Goal: Check status

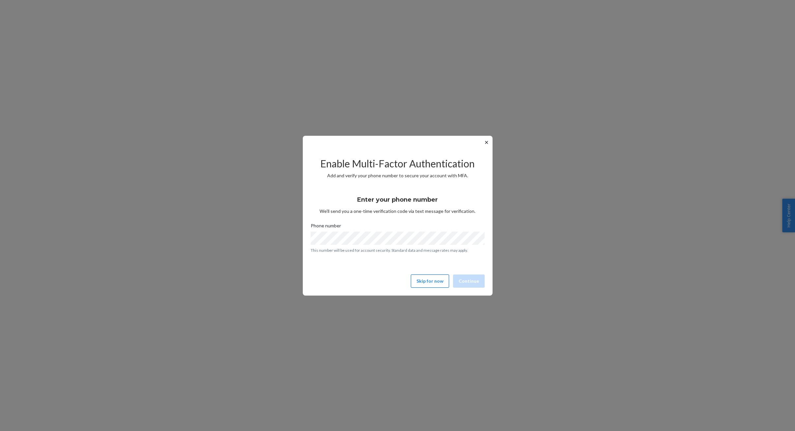
click at [429, 281] on button "Skip for now" at bounding box center [430, 280] width 38 height 13
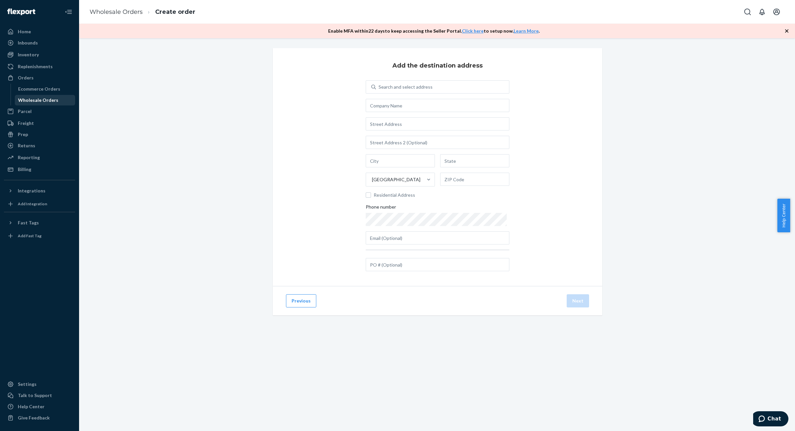
click at [25, 99] on div "Wholesale Orders" at bounding box center [38, 100] width 40 height 7
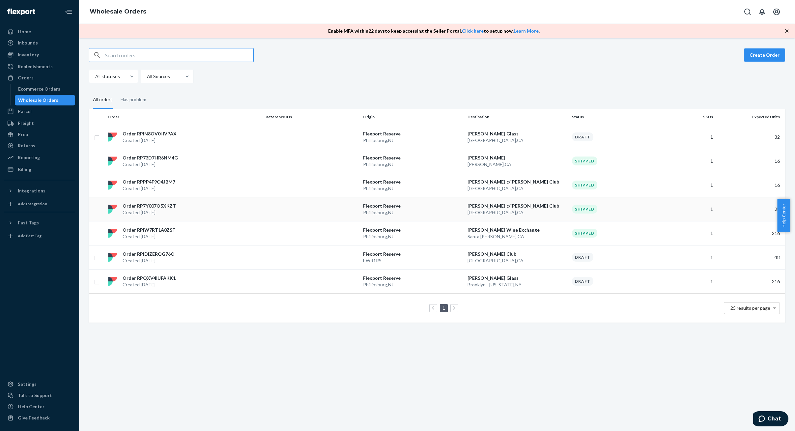
click at [170, 207] on p "Order RP7Y007O5XKZT" at bounding box center [149, 206] width 53 height 7
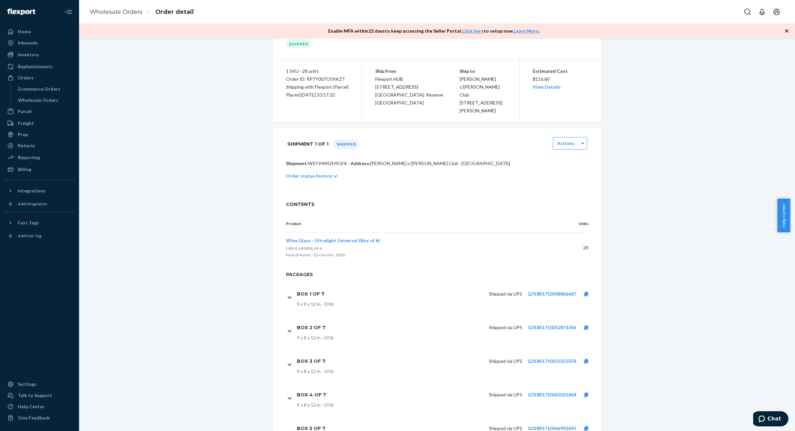
scroll to position [136, 0]
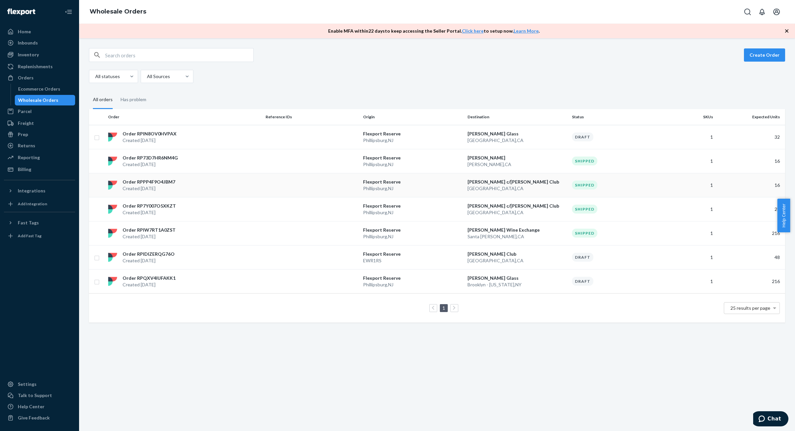
click at [163, 188] on p "Created [DATE]" at bounding box center [149, 188] width 53 height 7
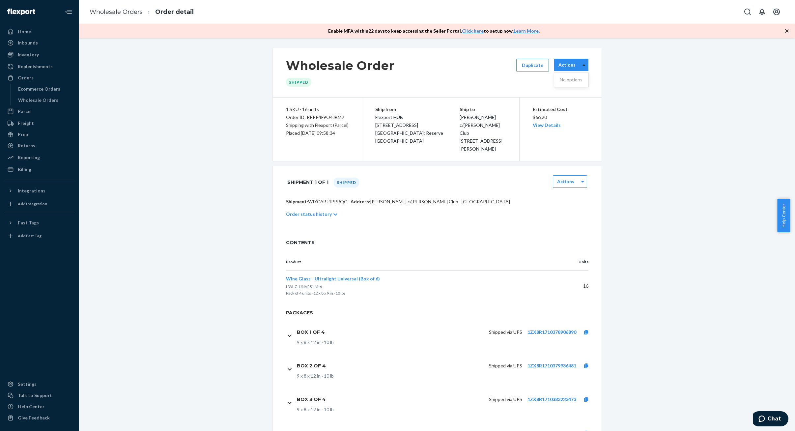
click at [580, 66] on div at bounding box center [584, 65] width 8 height 10
click at [654, 87] on div "Wholesale Order Shipped Duplicate 0 results available. Use Up and Down to choos…" at bounding box center [437, 253] width 706 height 410
